Goal: Transaction & Acquisition: Purchase product/service

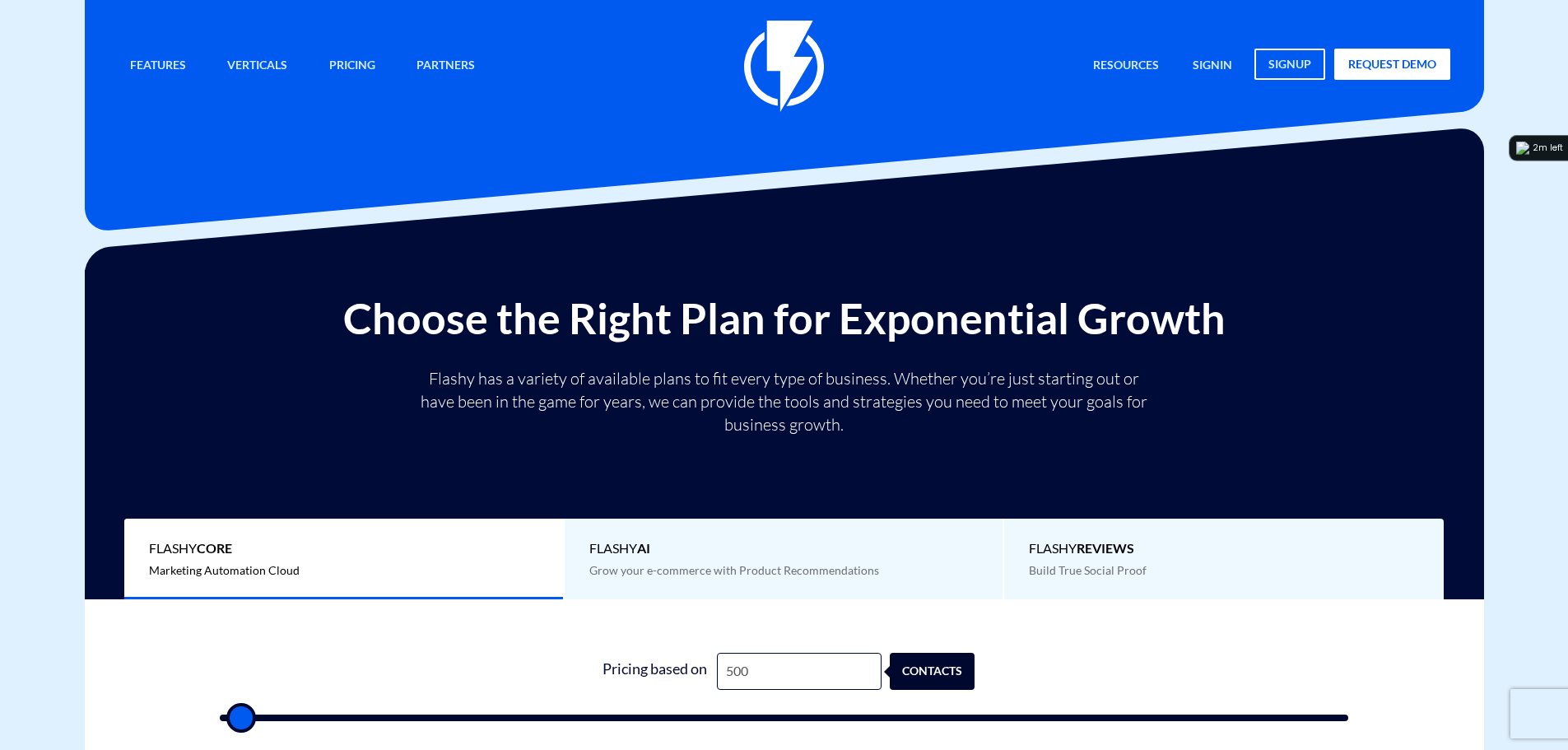
type input "4"
type input "500"
type input "41"
type input "500"
type input "418"
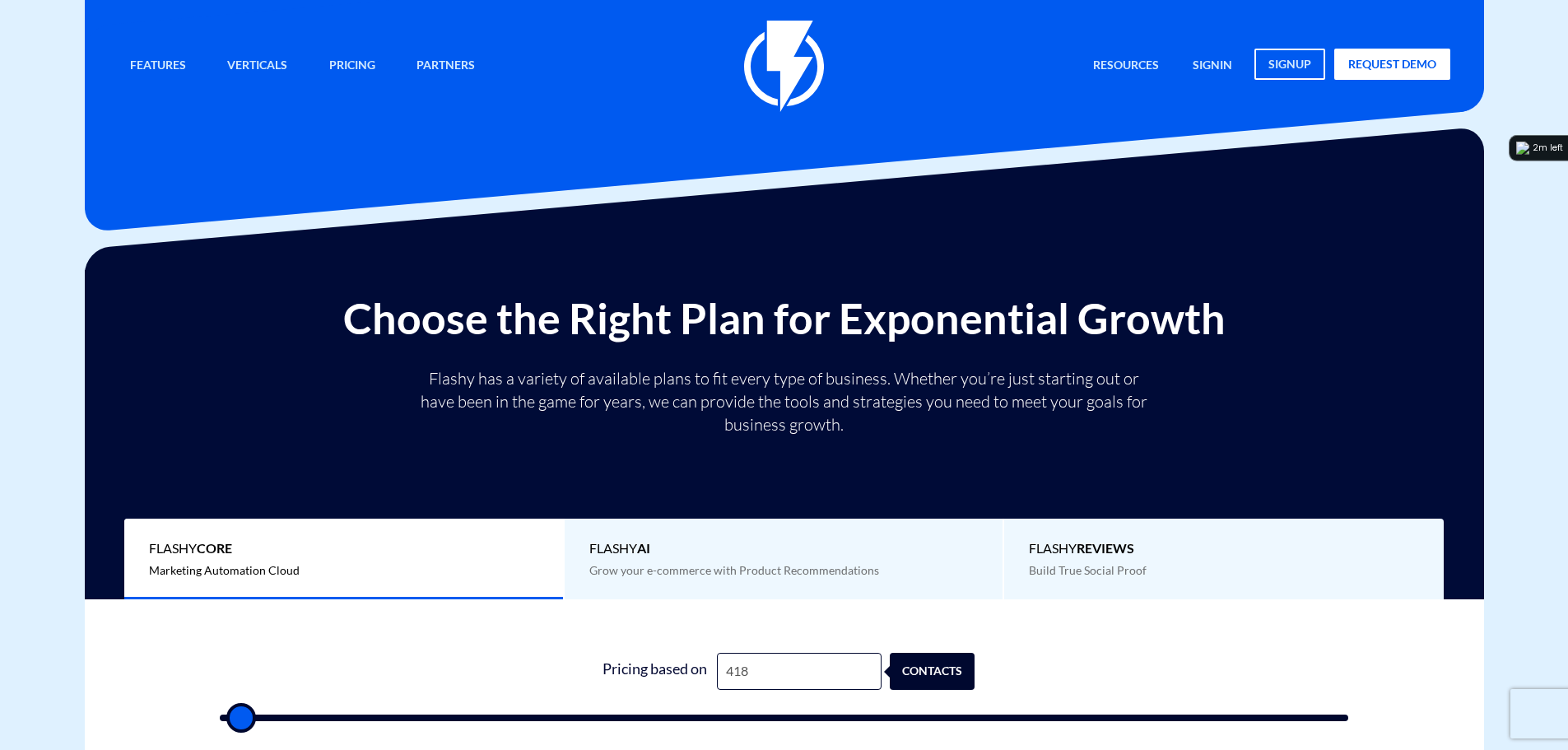
type input "500"
type input "4,187"
type input "4000"
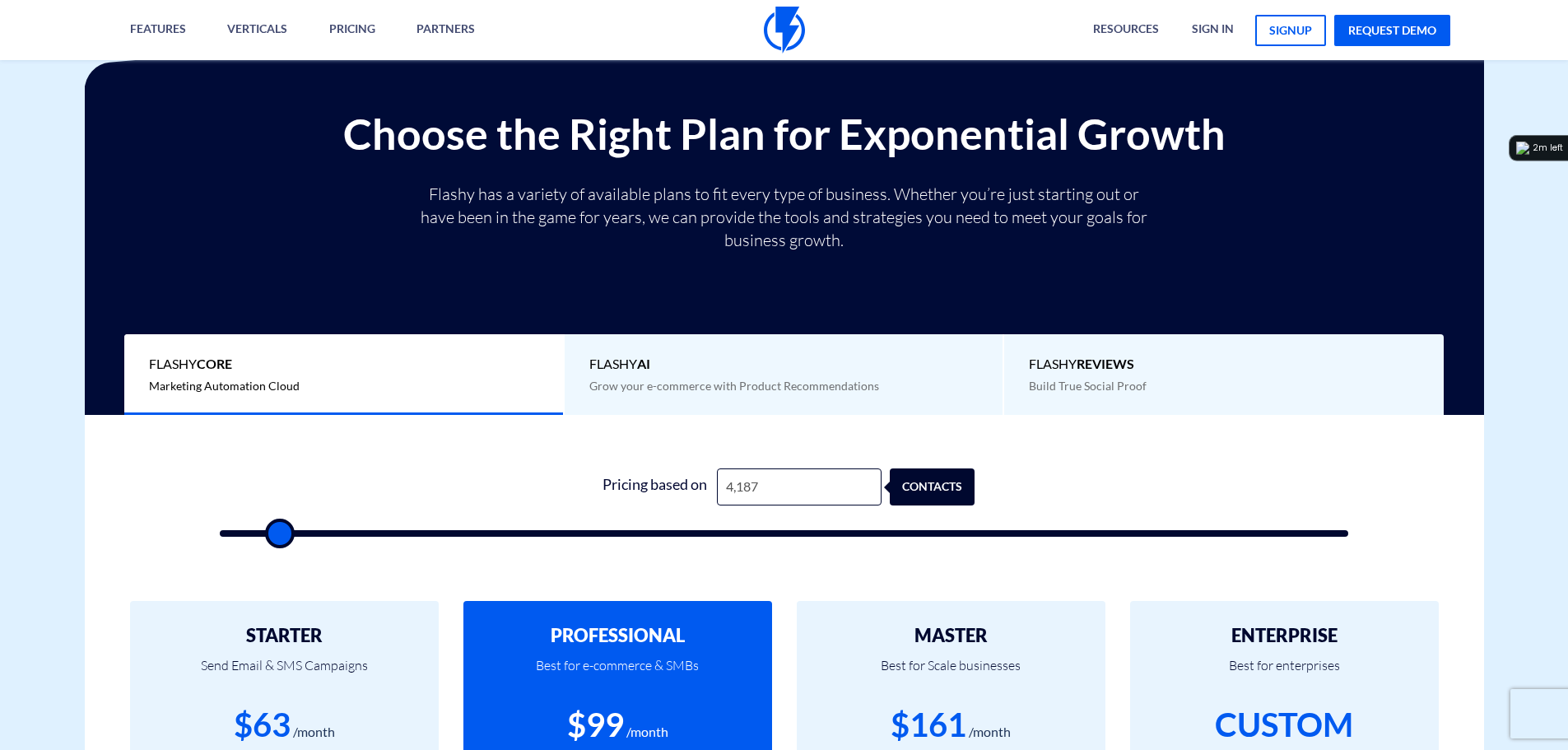
scroll to position [493, 0]
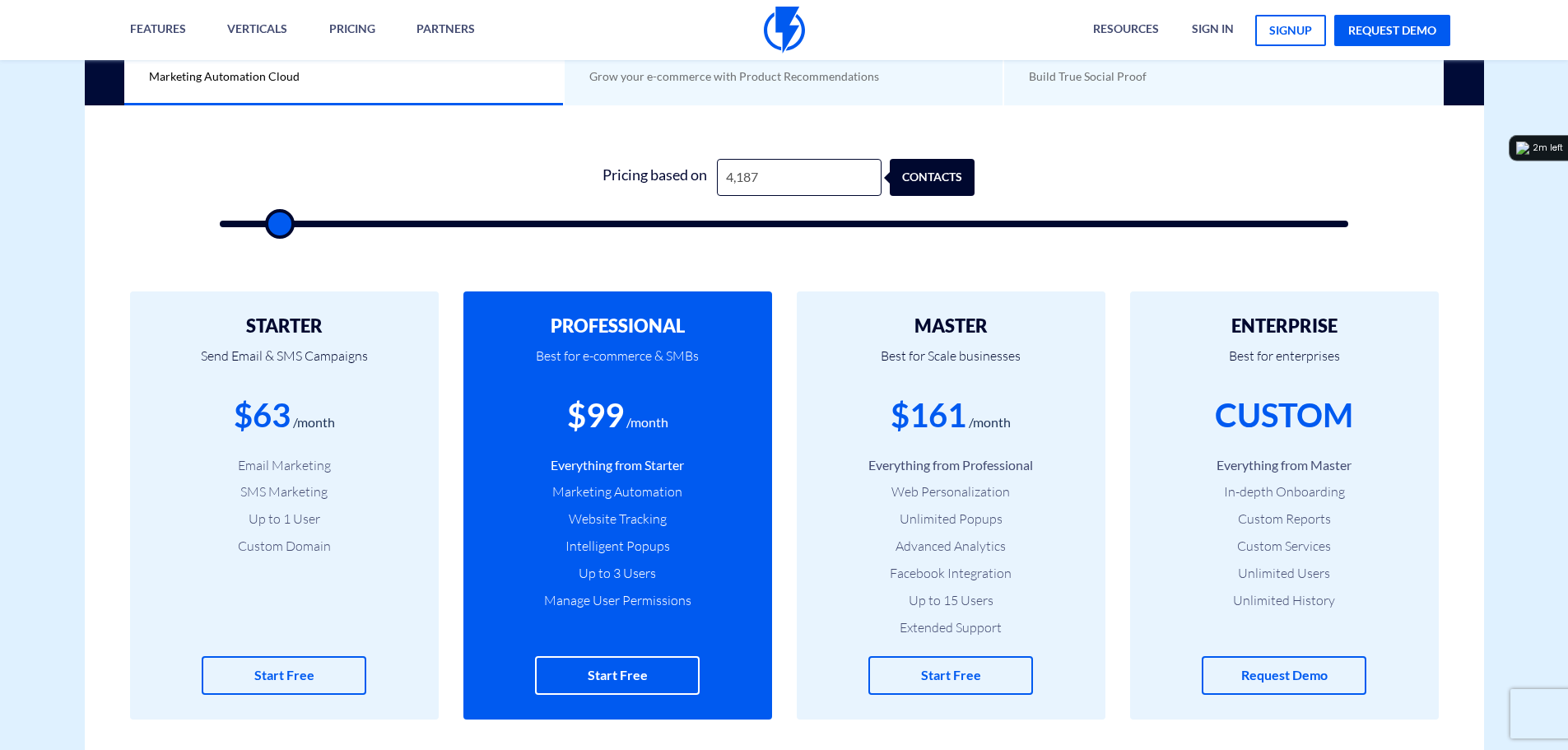
click at [594, 418] on div "$99" at bounding box center [596, 414] width 57 height 47
click at [612, 419] on div "$99" at bounding box center [596, 414] width 57 height 47
drag, startPoint x: 758, startPoint y: 172, endPoint x: 738, endPoint y: 176, distance: 20.4
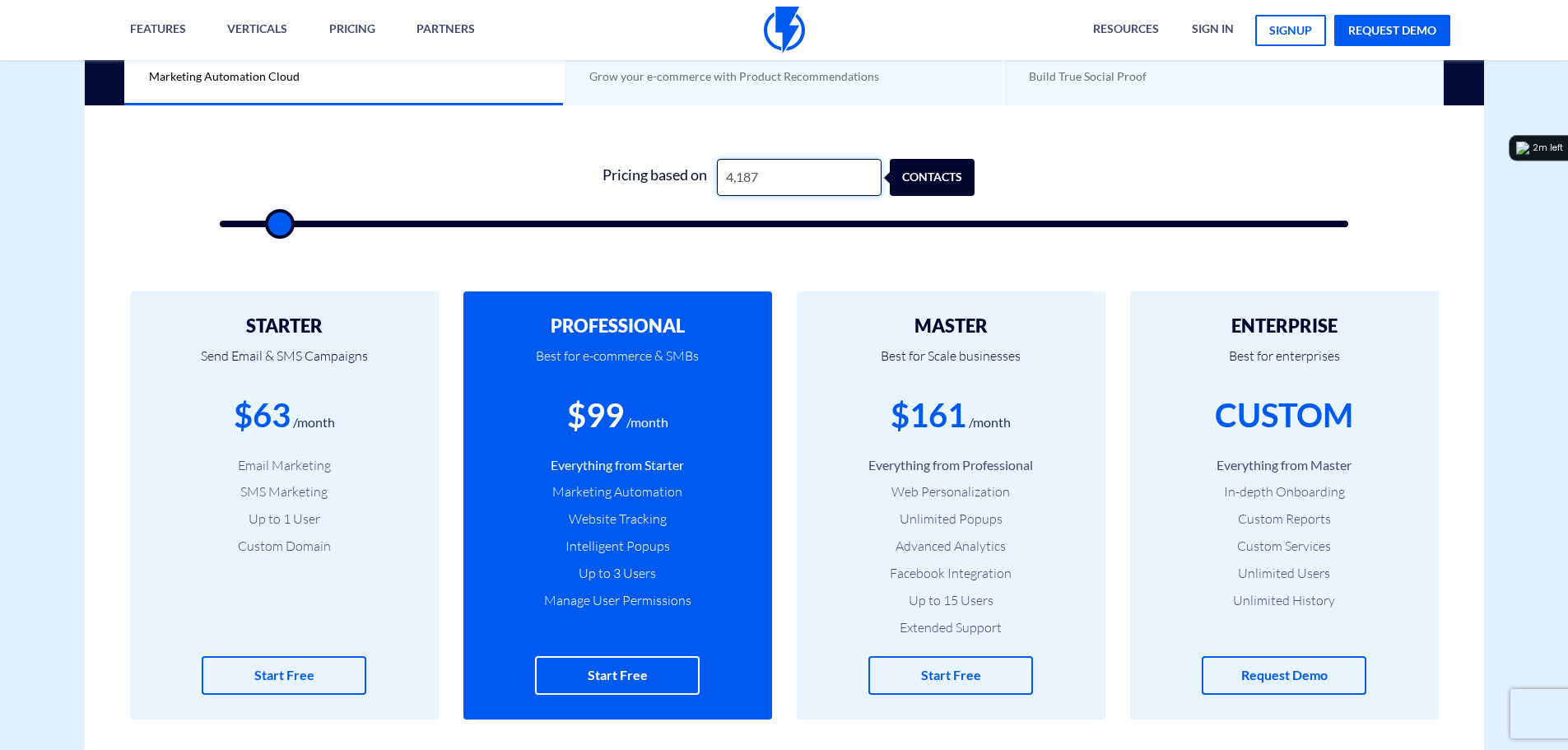
click at [738, 176] on input "4,187" at bounding box center [799, 178] width 164 height 37
type input "42"
type input "500"
type input "420"
type input "500"
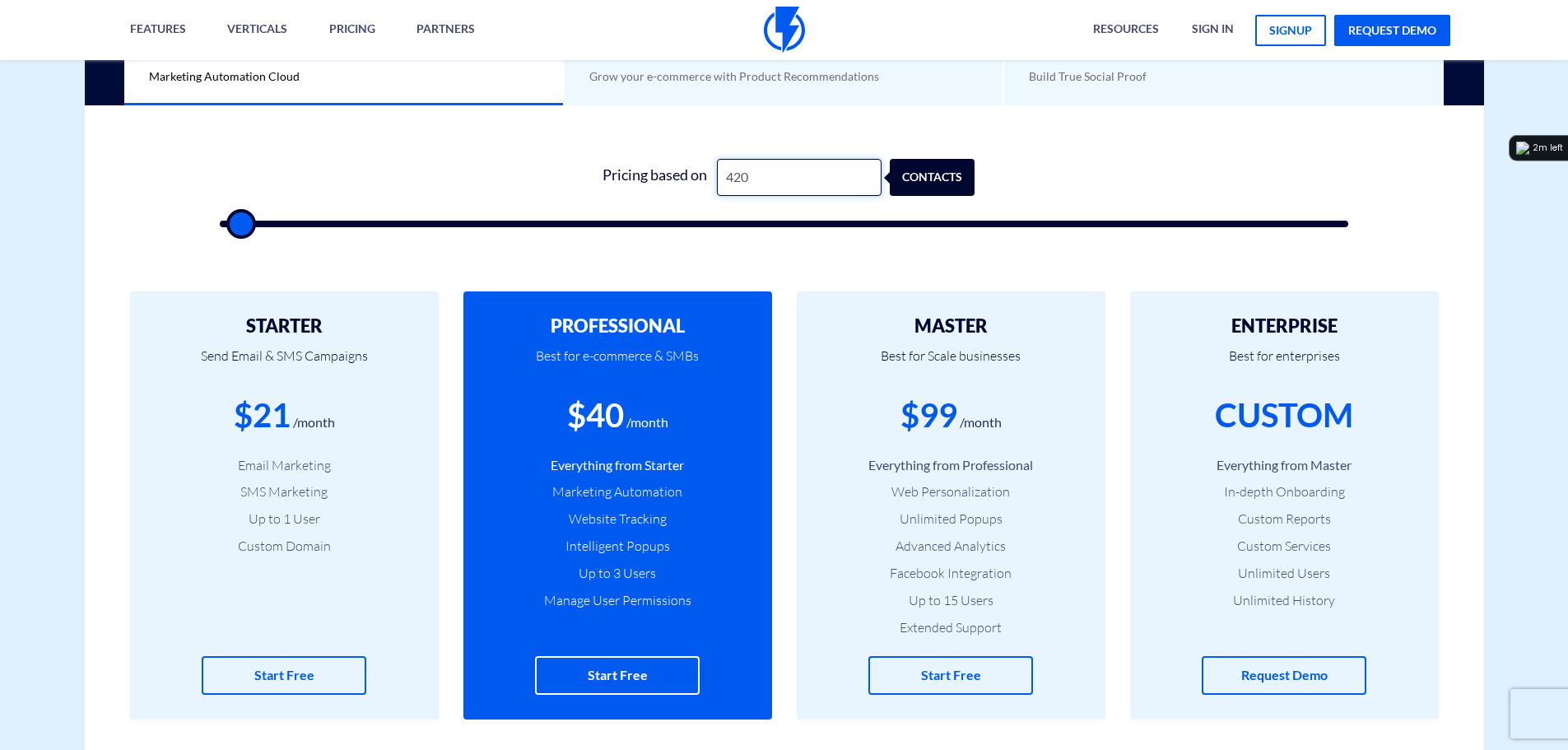
type input "4,200"
type input "4000"
type input "4,200"
drag, startPoint x: 750, startPoint y: 525, endPoint x: 701, endPoint y: 453, distance: 87.1
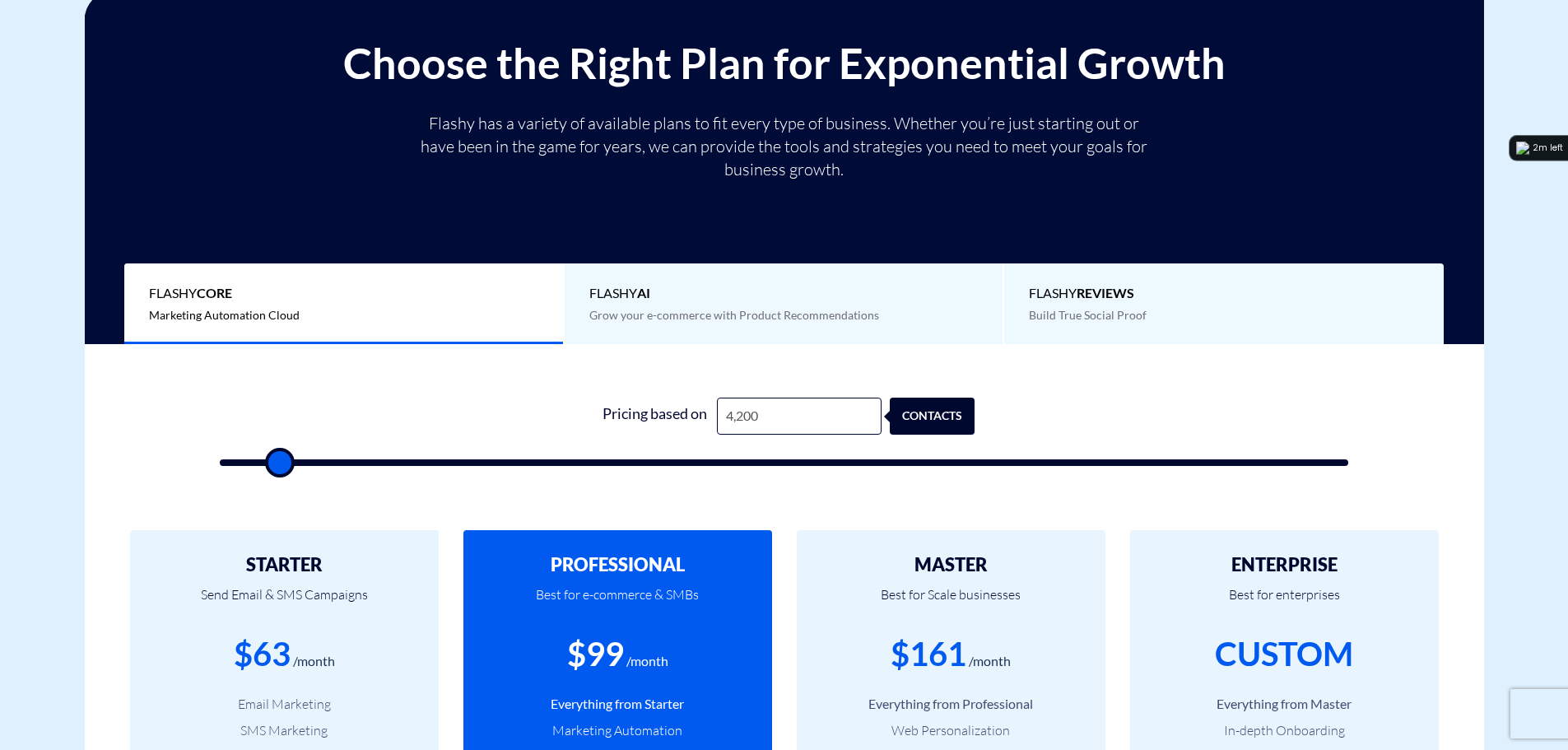
scroll to position [247, 0]
